Goal: Information Seeking & Learning: Learn about a topic

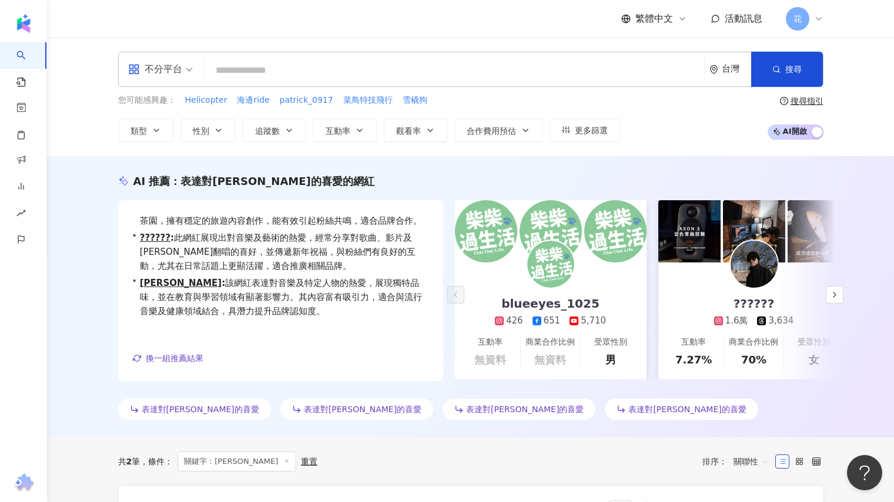
click at [163, 68] on div "不分平台" at bounding box center [155, 69] width 54 height 19
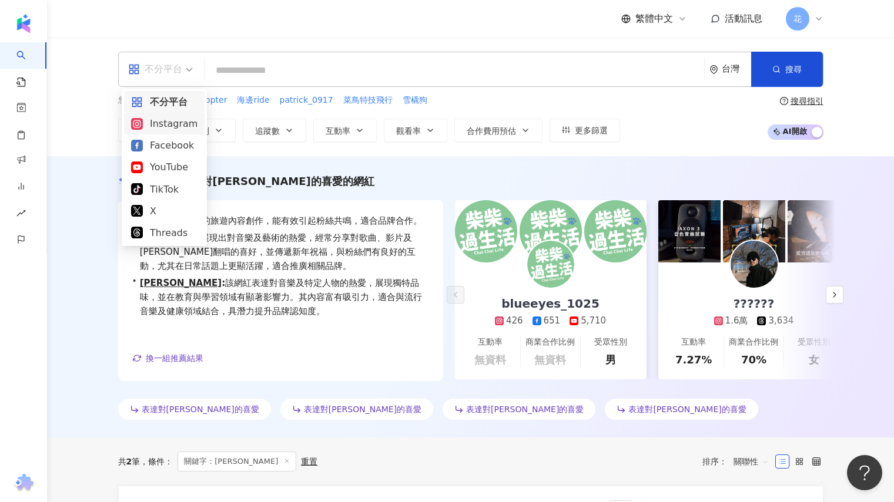
click at [170, 120] on div "Instagram" at bounding box center [164, 123] width 66 height 15
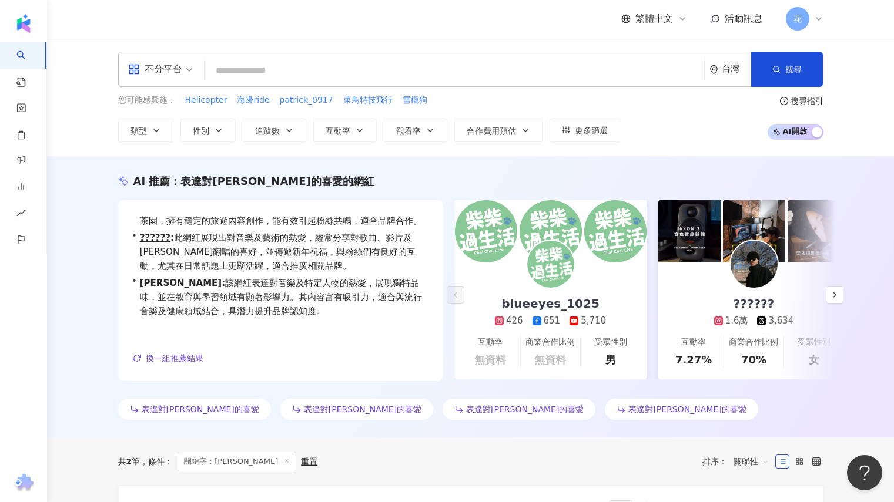
click at [262, 69] on input "search" at bounding box center [454, 70] width 490 height 22
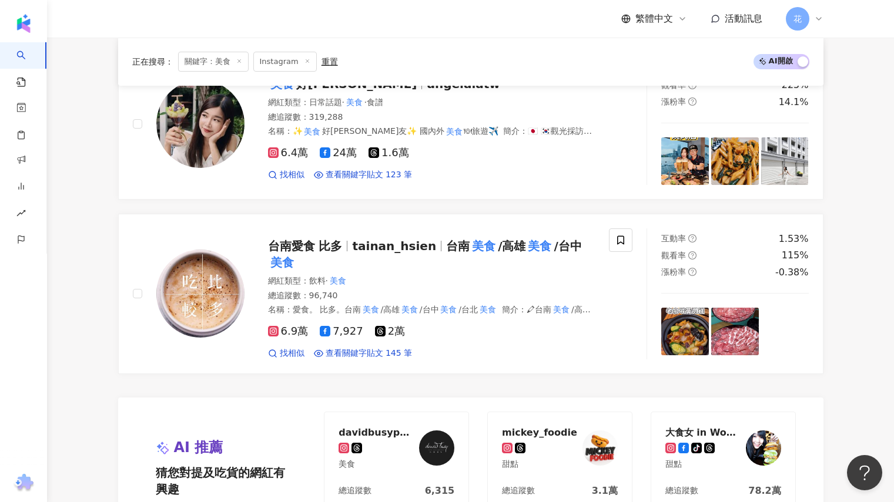
scroll to position [2397, 0]
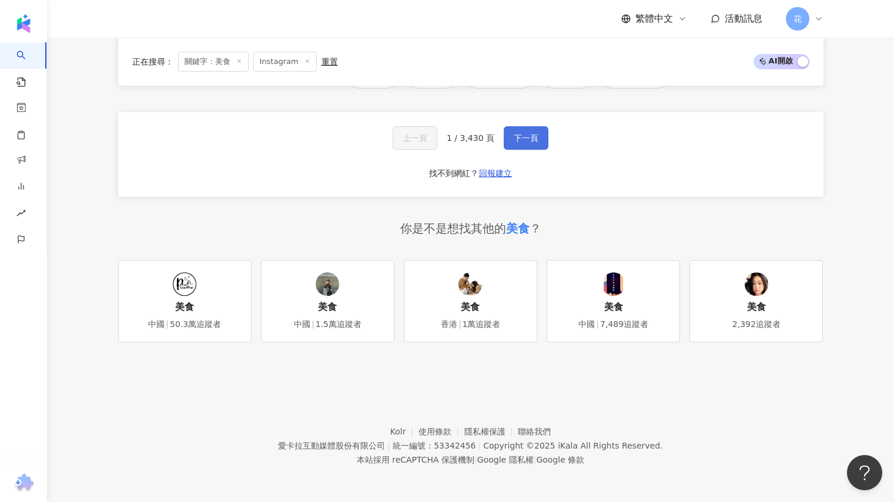
type input "**"
click at [532, 133] on span "下一頁" at bounding box center [525, 137] width 25 height 9
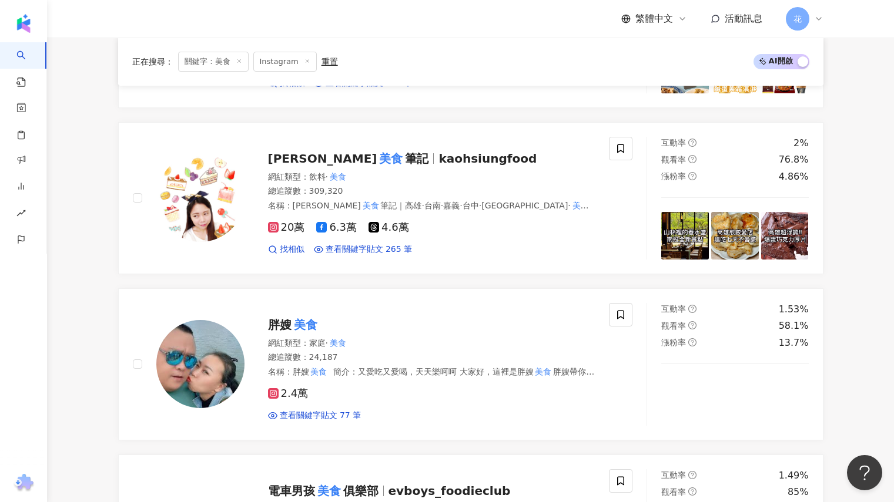
scroll to position [491, 0]
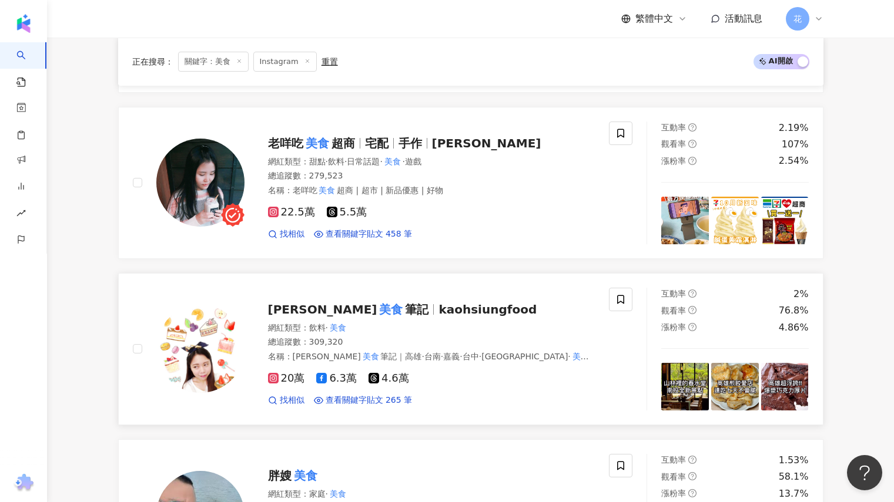
click at [405, 314] on span "筆記" at bounding box center [416, 310] width 23 height 14
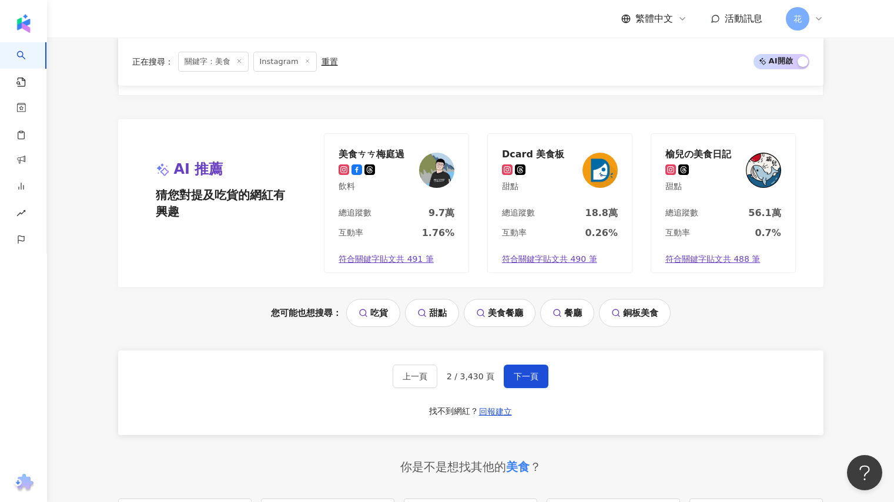
scroll to position [2370, 0]
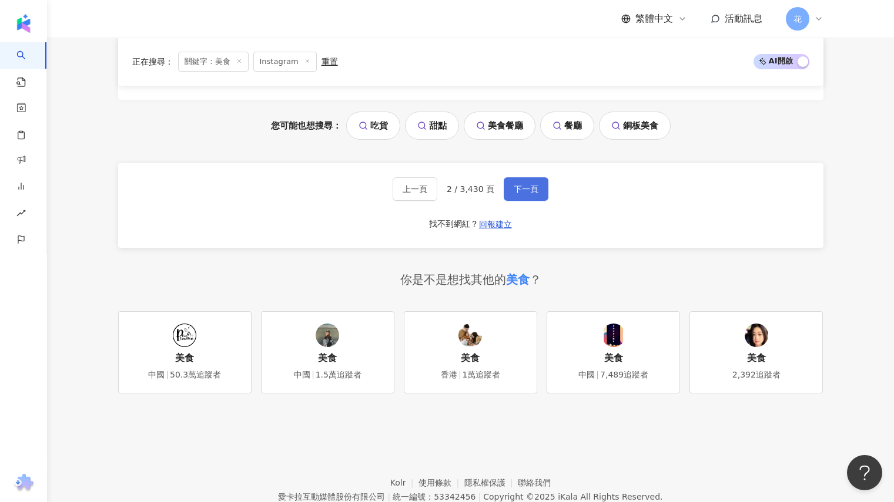
click at [533, 192] on span "下一頁" at bounding box center [525, 188] width 25 height 9
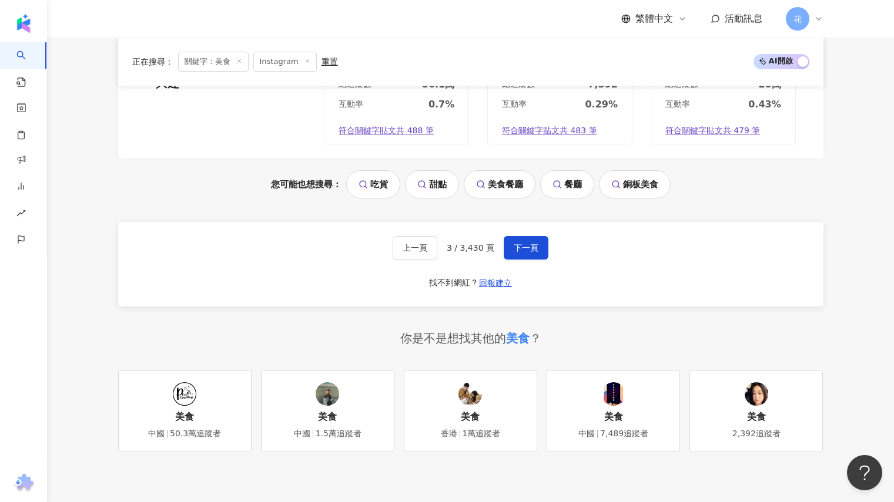
scroll to position [2291, 0]
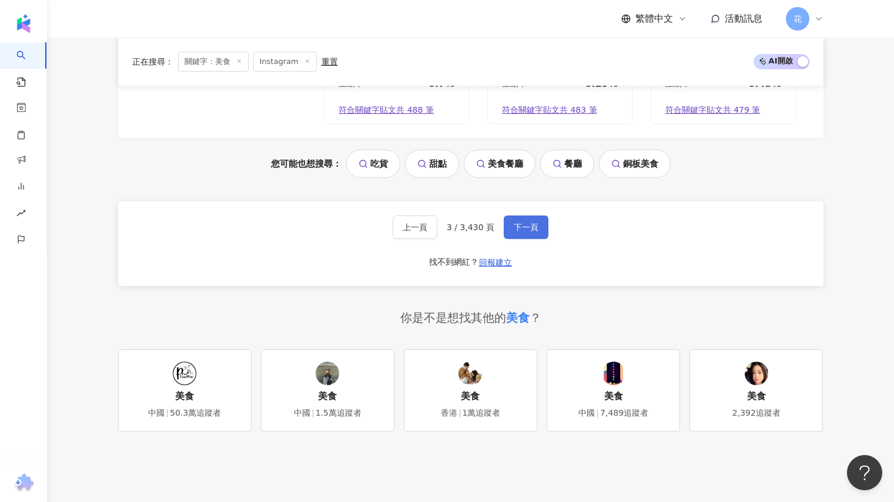
click at [534, 219] on button "下一頁" at bounding box center [525, 227] width 45 height 23
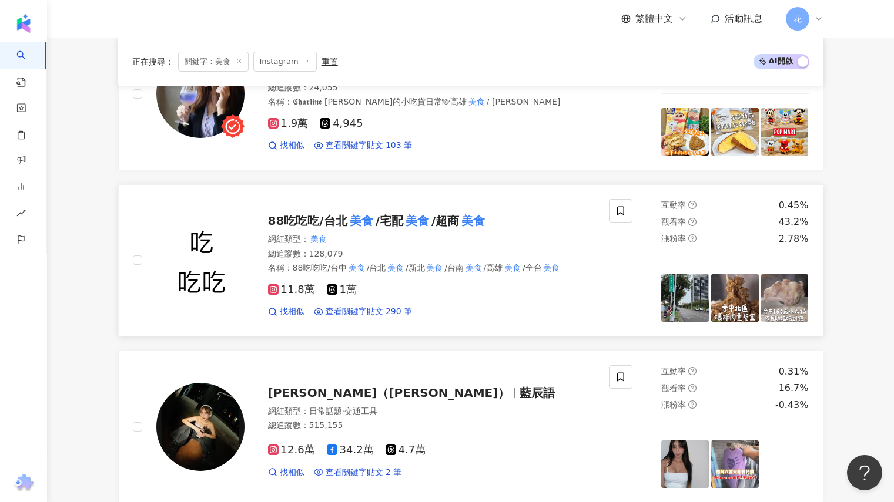
scroll to position [1410, 0]
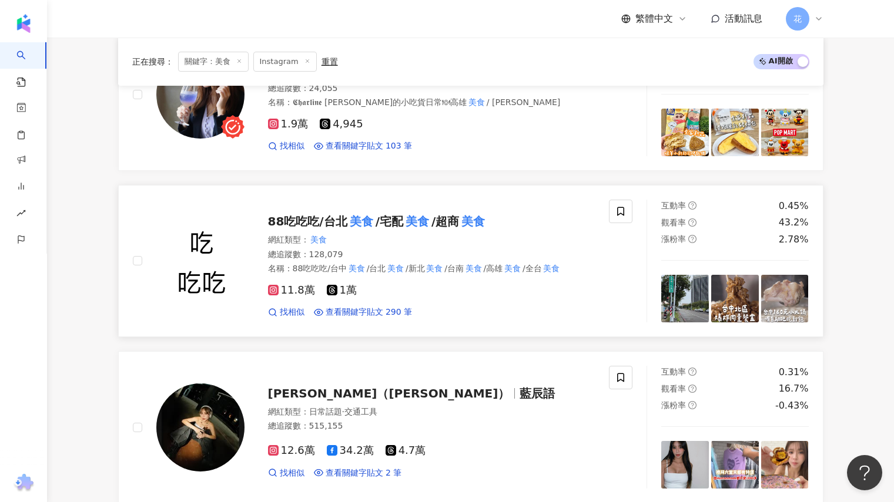
click at [421, 220] on mark "美食" at bounding box center [417, 221] width 28 height 19
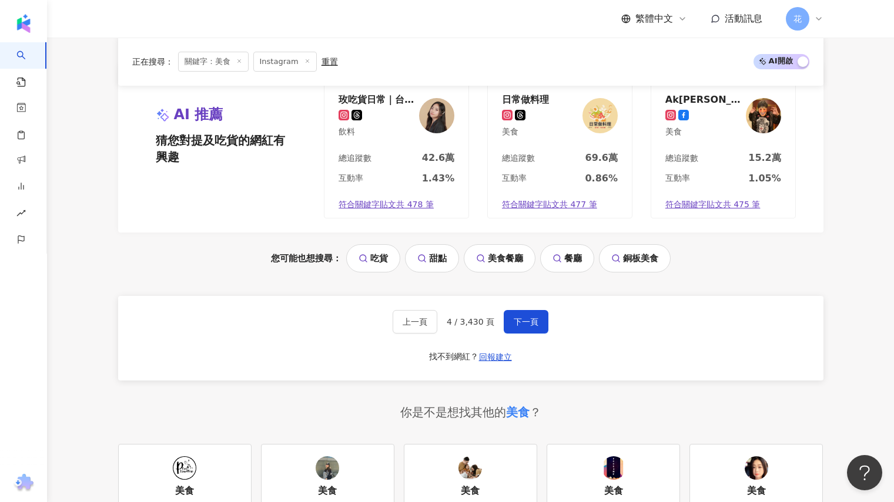
scroll to position [2291, 0]
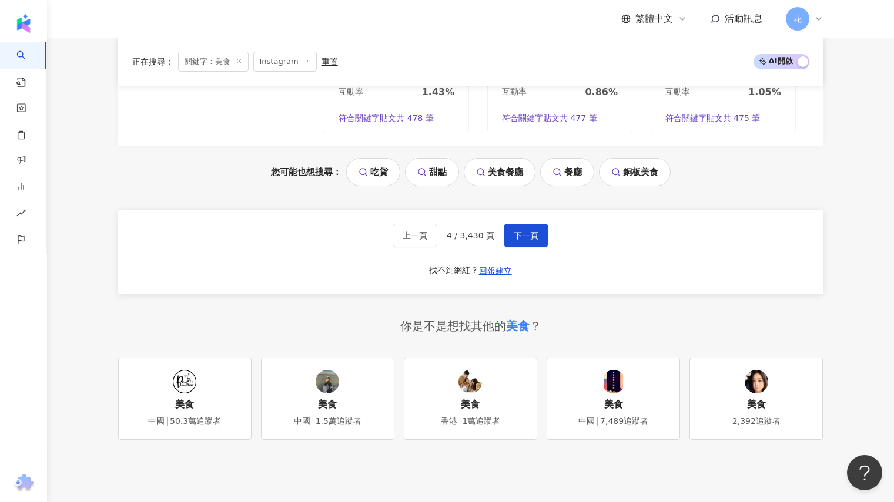
click at [516, 240] on div "上一頁 4 / 3,430 頁 下一頁 找不到網紅？ 回報建立" at bounding box center [470, 252] width 705 height 85
click at [525, 235] on button "下一頁" at bounding box center [525, 235] width 45 height 23
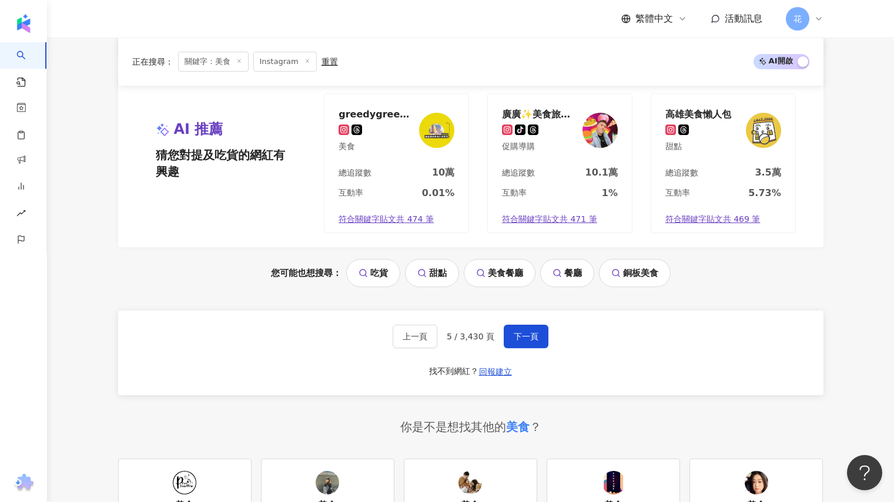
scroll to position [2232, 0]
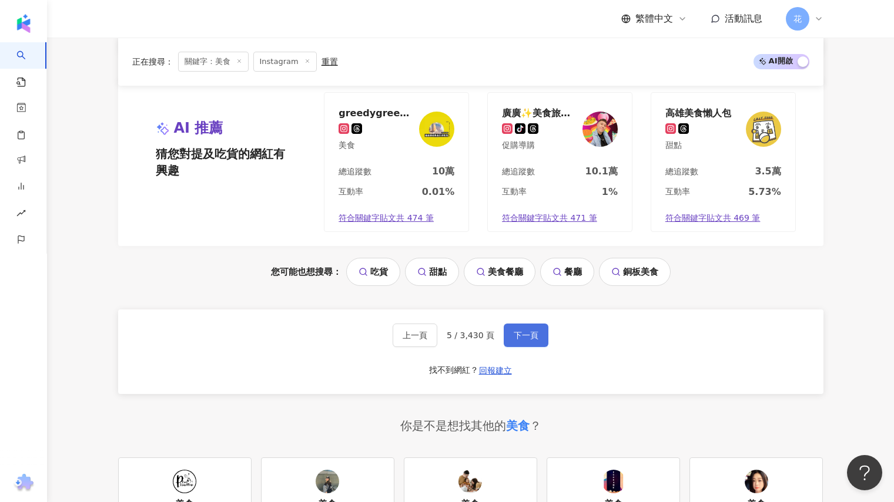
click at [518, 324] on button "下一頁" at bounding box center [525, 335] width 45 height 23
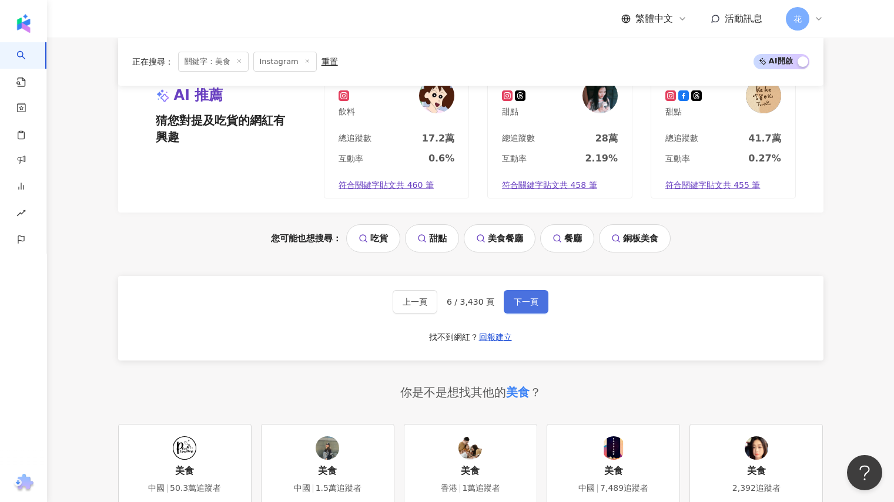
click at [521, 297] on span "下一頁" at bounding box center [525, 301] width 25 height 9
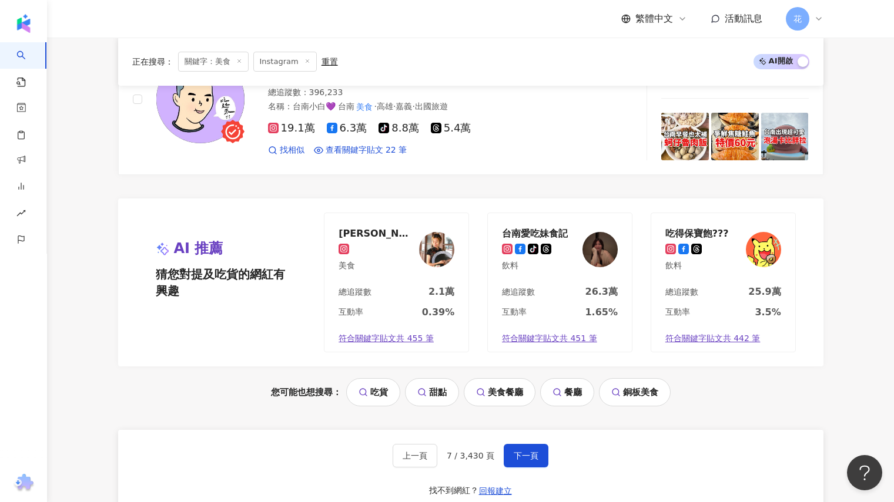
scroll to position [2174, 0]
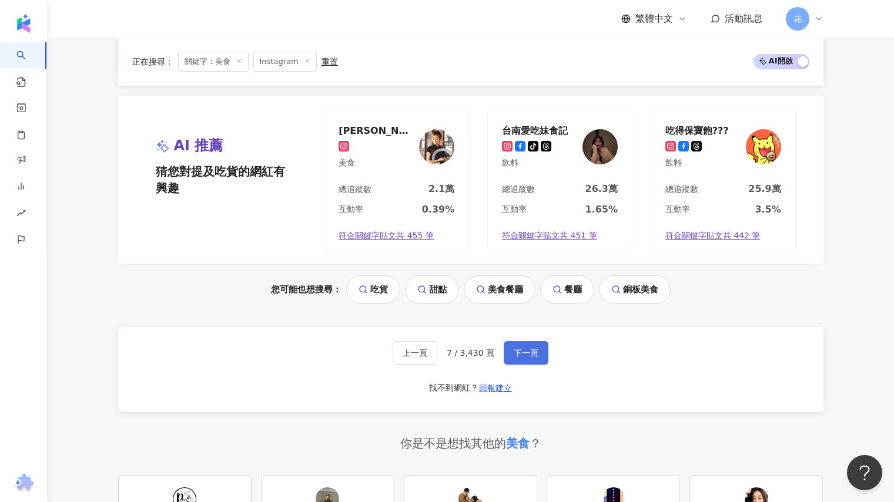
click at [523, 349] on span "下一頁" at bounding box center [525, 352] width 25 height 9
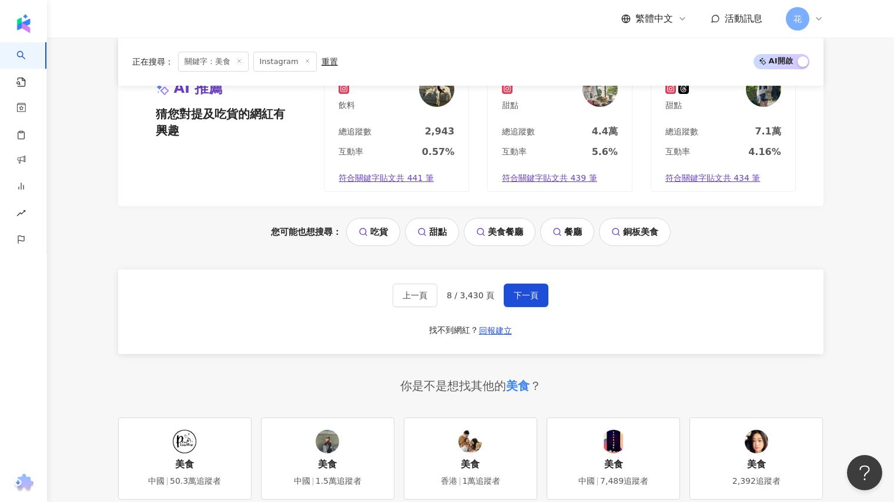
scroll to position [2232, 0]
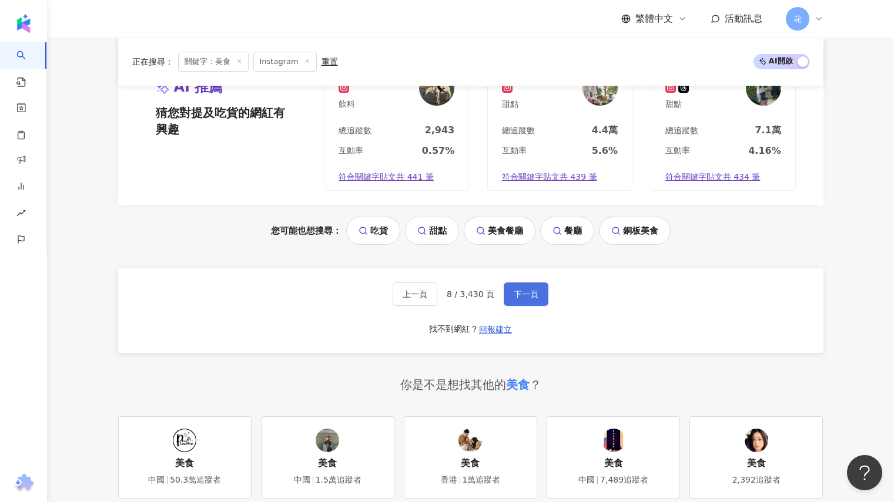
click at [535, 297] on span "下一頁" at bounding box center [525, 294] width 25 height 9
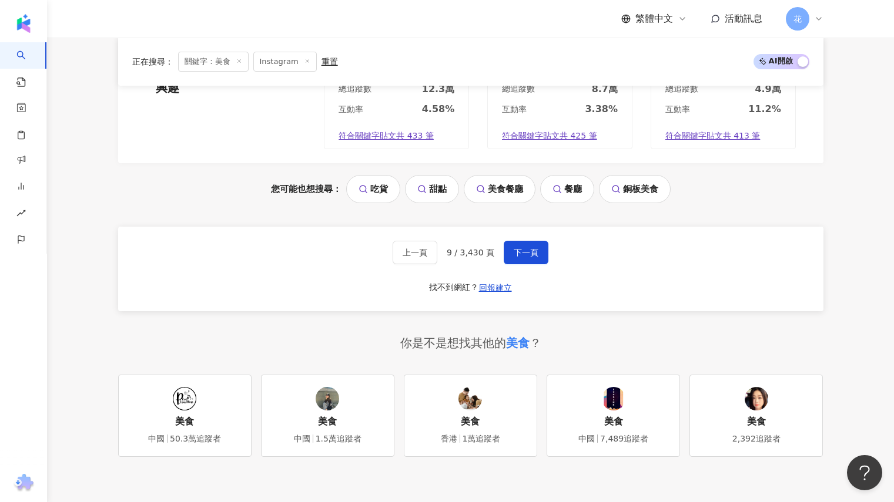
scroll to position [2291, 0]
click at [513, 247] on span "下一頁" at bounding box center [525, 251] width 25 height 9
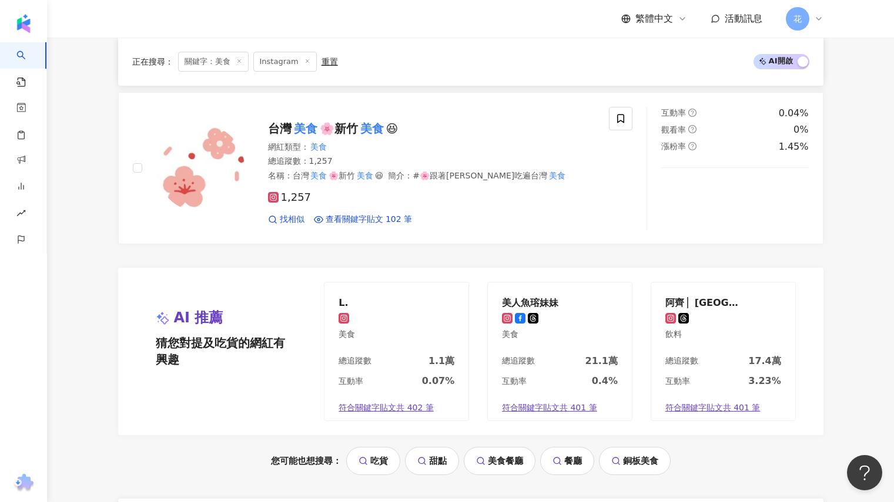
scroll to position [2350, 0]
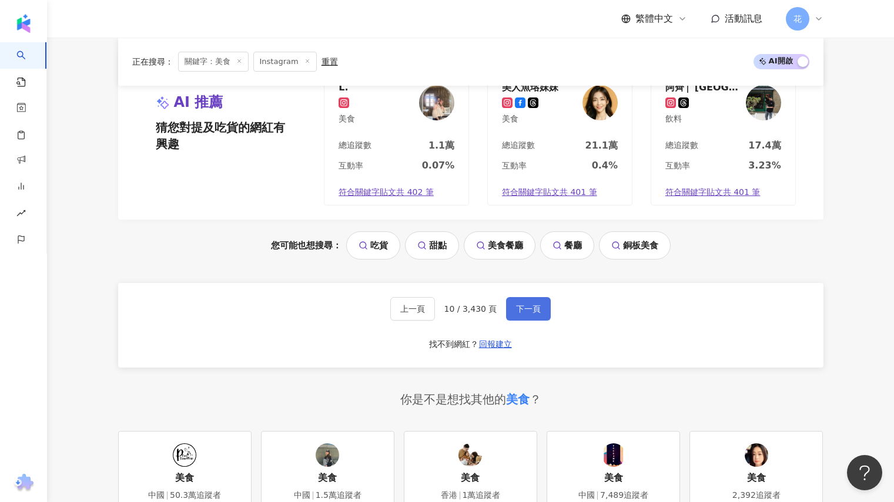
click at [520, 304] on span "下一頁" at bounding box center [528, 308] width 25 height 9
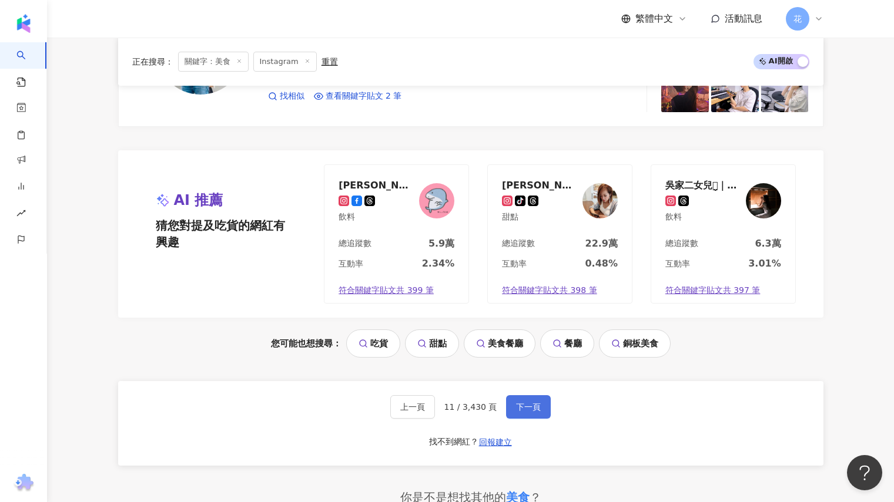
scroll to position [2291, 0]
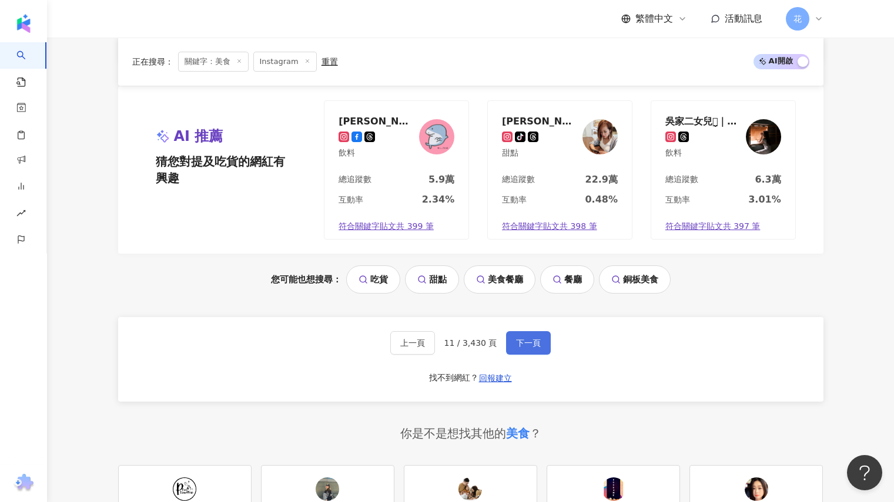
click at [523, 338] on span "下一頁" at bounding box center [528, 342] width 25 height 9
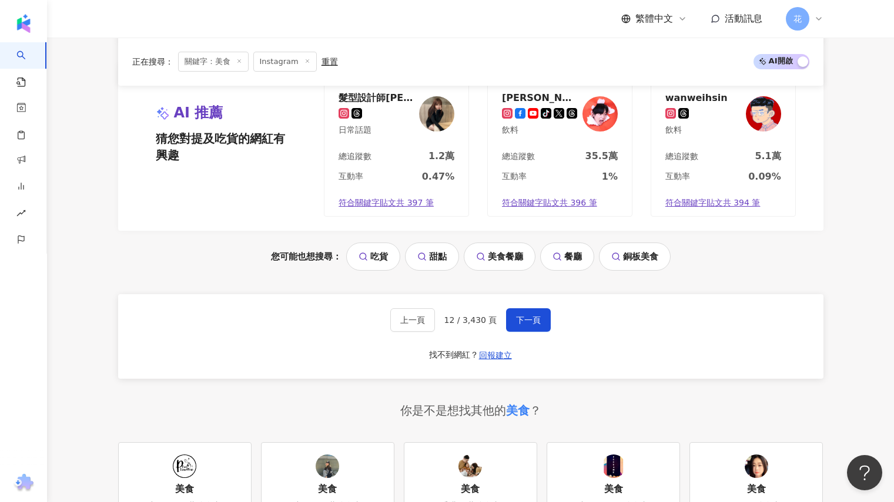
scroll to position [2232, 0]
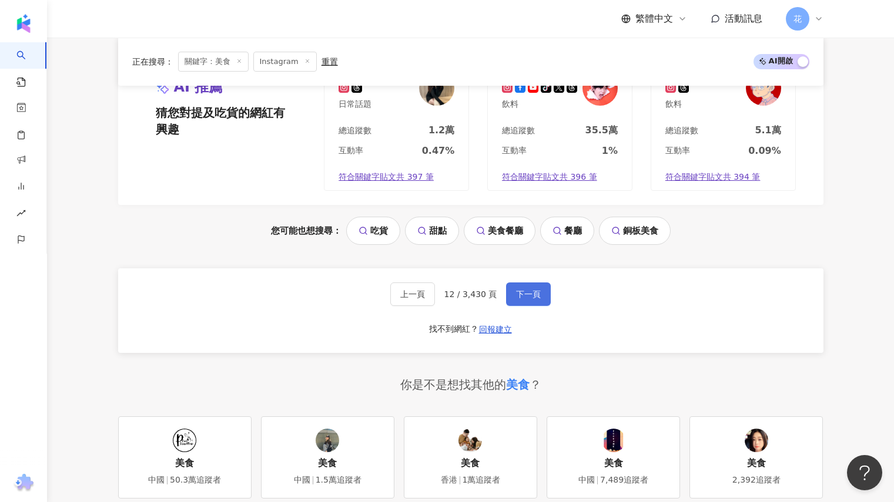
click at [531, 290] on span "下一頁" at bounding box center [528, 294] width 25 height 9
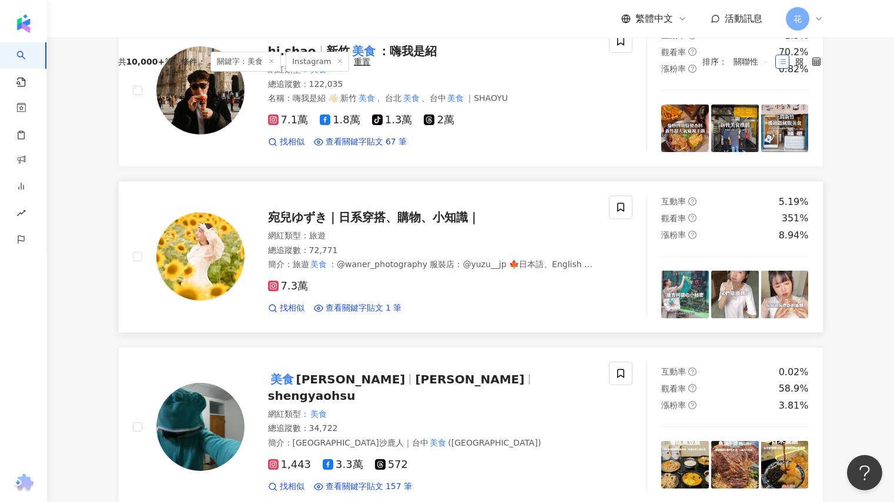
scroll to position [59, 0]
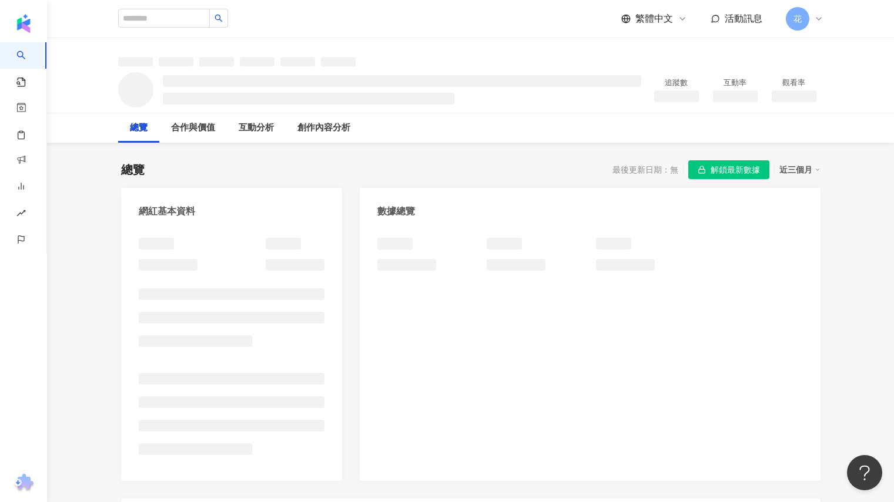
click at [743, 163] on span "解鎖最新數據" at bounding box center [734, 170] width 49 height 19
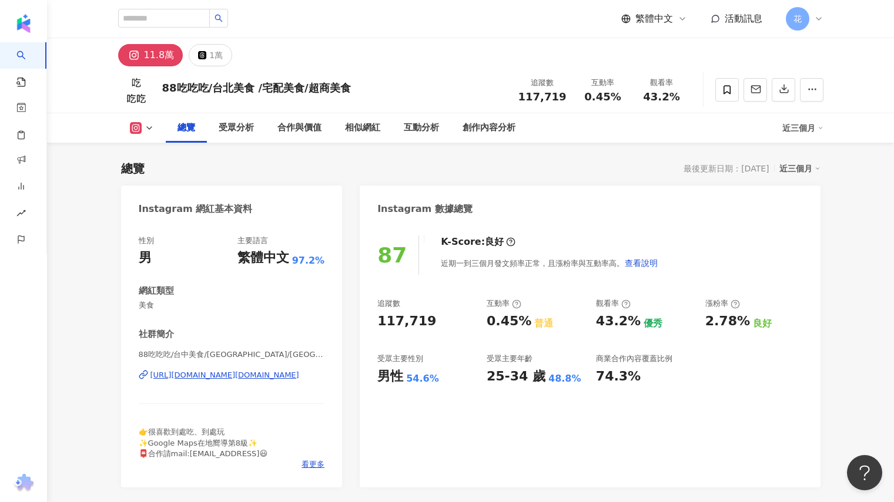
scroll to position [352, 0]
